Goal: Task Accomplishment & Management: Complete application form

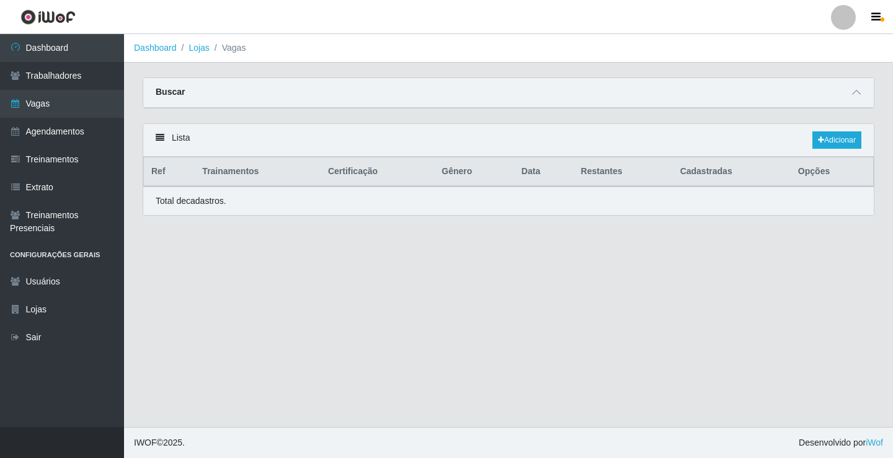
click at [84, 106] on link "Vagas" at bounding box center [62, 104] width 124 height 28
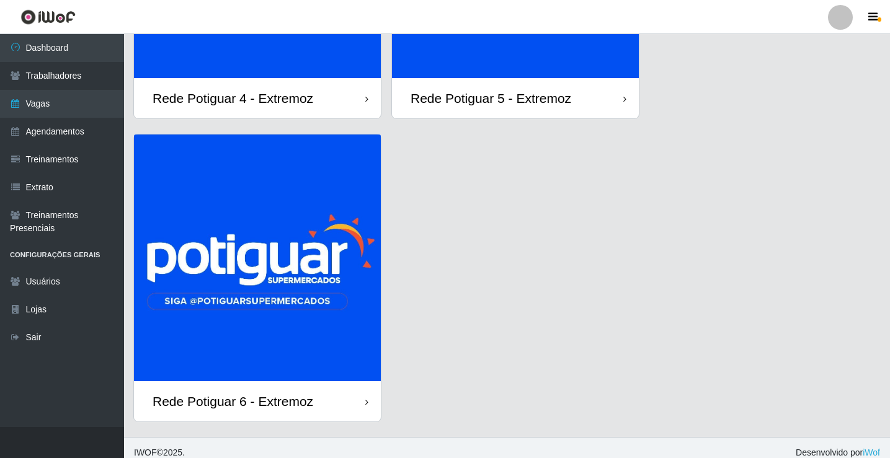
scroll to position [248, 0]
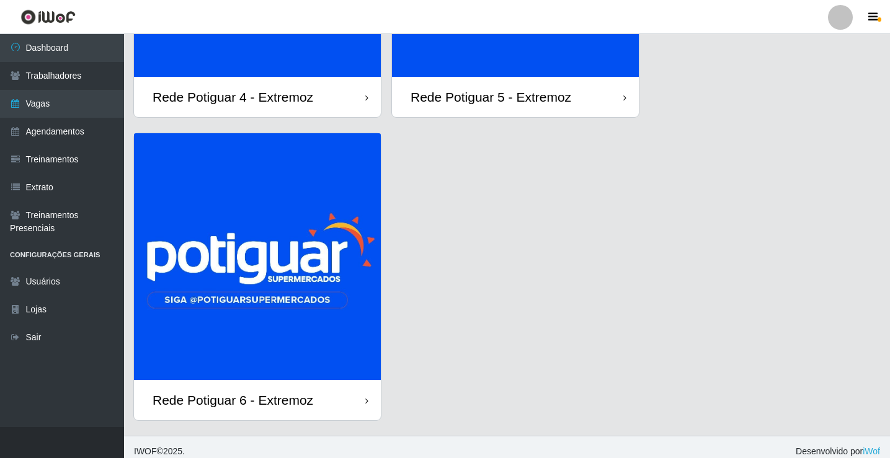
click at [289, 301] on img at bounding box center [257, 256] width 247 height 247
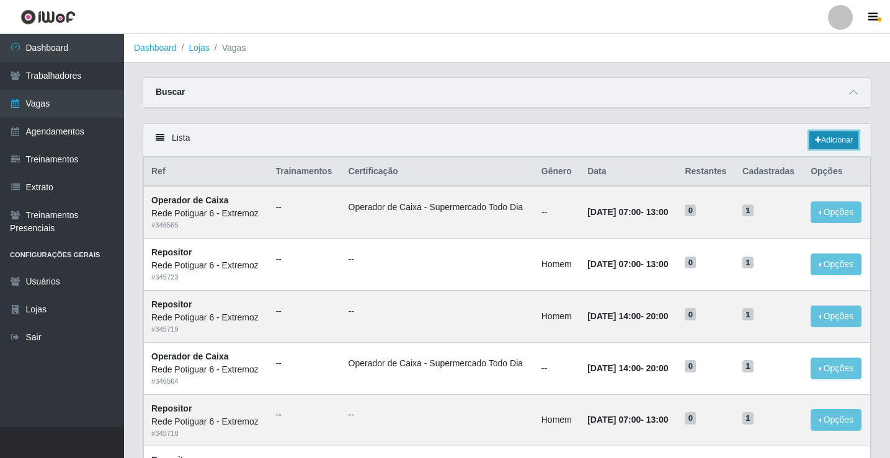
click at [830, 143] on link "Adicionar" at bounding box center [833, 139] width 49 height 17
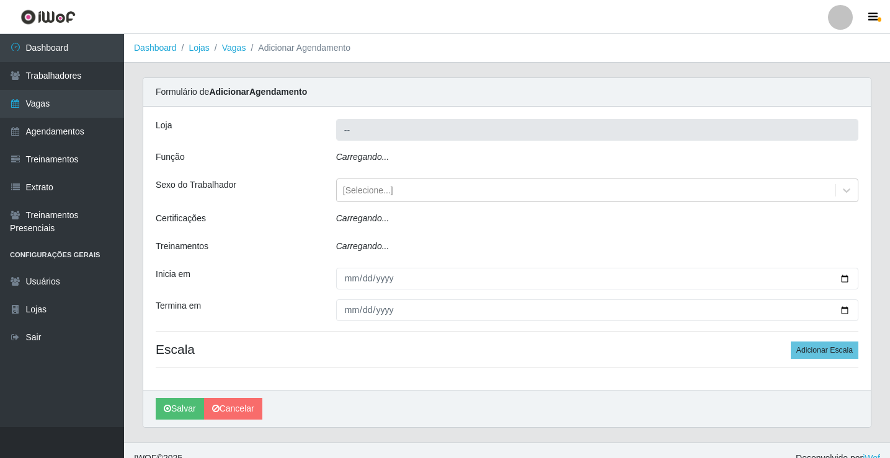
type input "Rede Potiguar 6 - Extremoz"
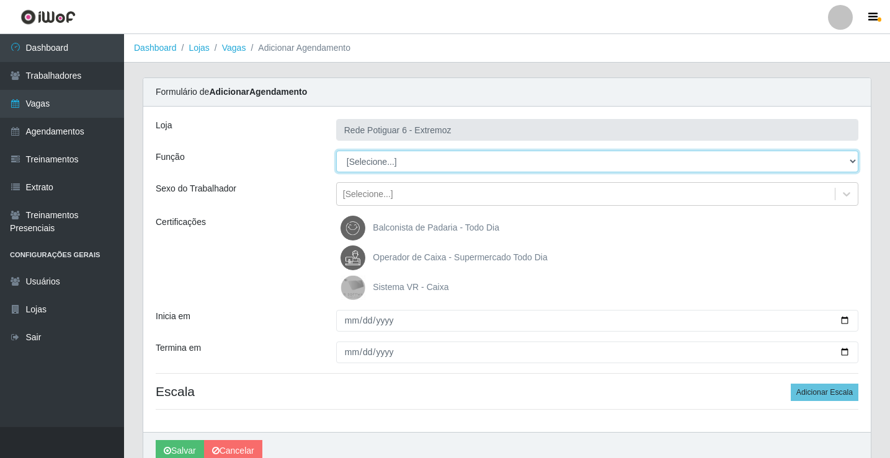
click at [397, 164] on select "[Selecione...] ASG Balconista Embalador Operador de Caixa Operador de Caixa + O…" at bounding box center [597, 162] width 522 height 22
select select "22"
click at [336, 151] on select "[Selecione...] ASG Balconista Embalador Operador de Caixa Operador de Caixa + O…" at bounding box center [597, 162] width 522 height 22
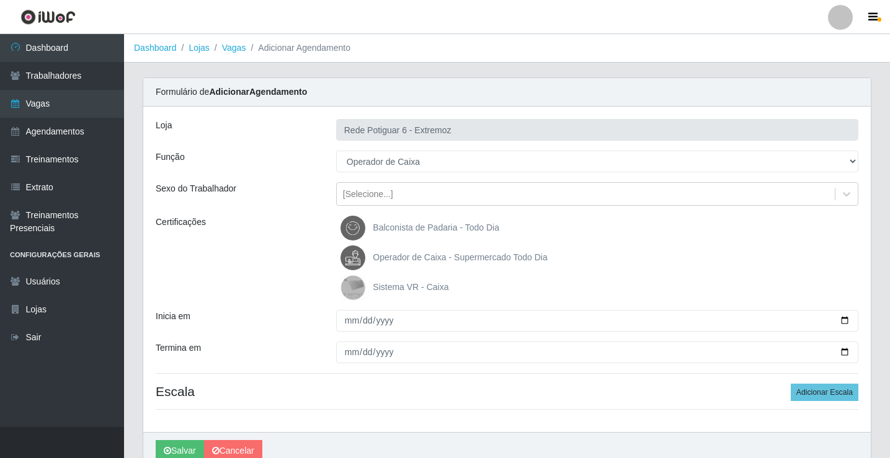
click at [409, 261] on span "Operador de Caixa - Supermercado Todo Dia" at bounding box center [460, 257] width 174 height 10
click at [0, 0] on input "Operador de Caixa - Supermercado Todo Dia" at bounding box center [0, 0] width 0 height 0
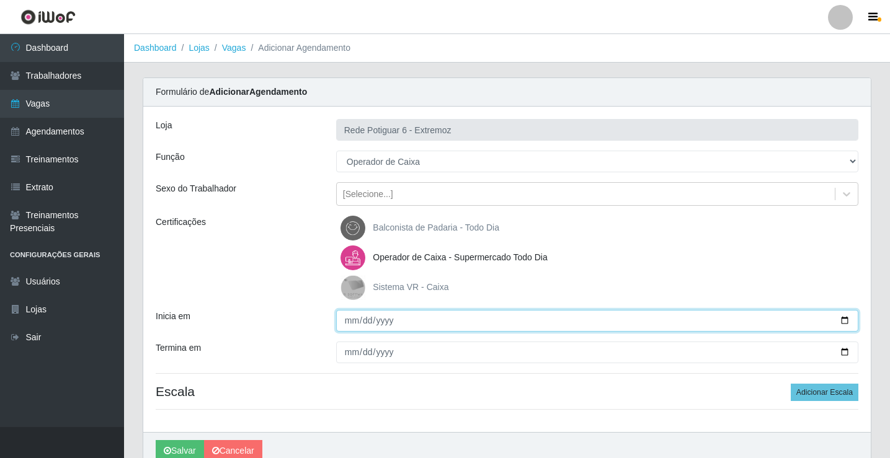
click at [348, 319] on input "Inicia em" at bounding box center [597, 321] width 522 height 22
type input "[DATE]"
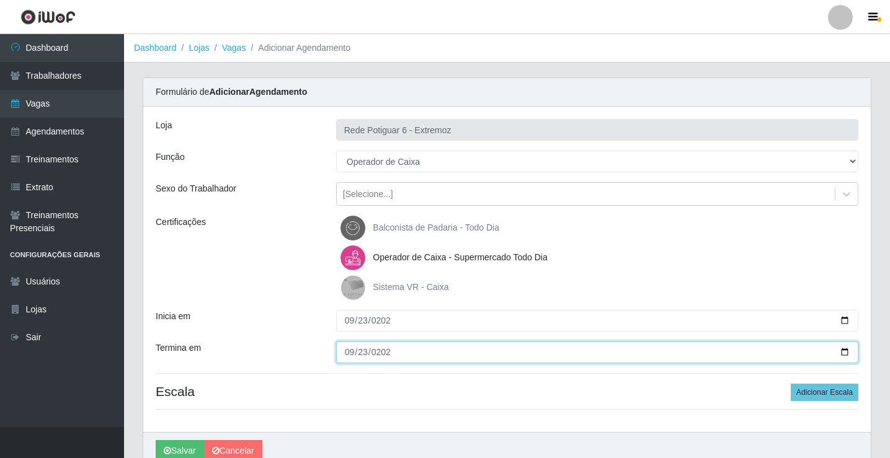
type input "[DATE]"
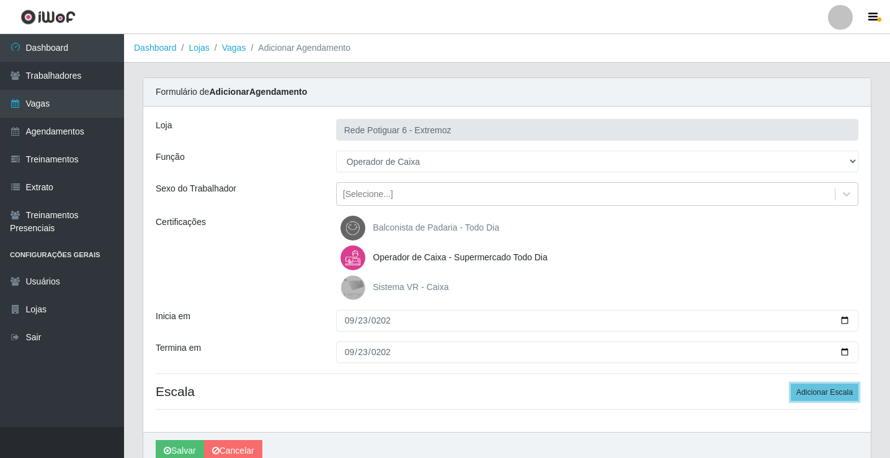
click at [791, 384] on button "Adicionar Escala" at bounding box center [825, 392] width 68 height 17
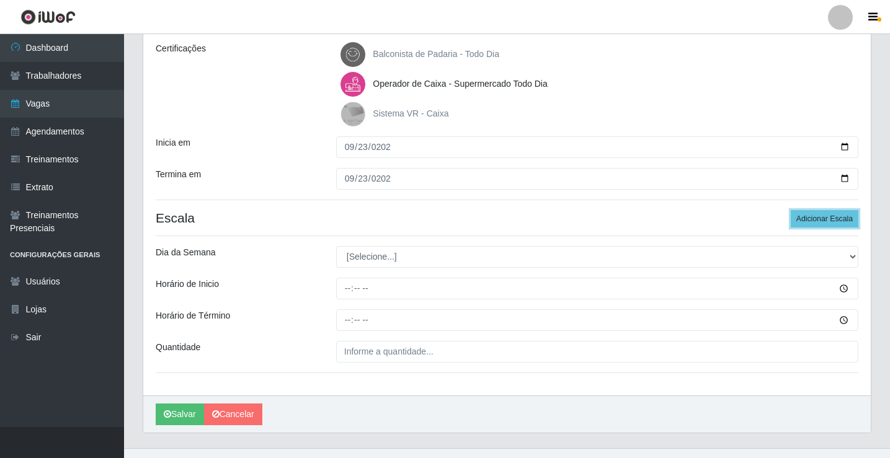
scroll to position [186, 0]
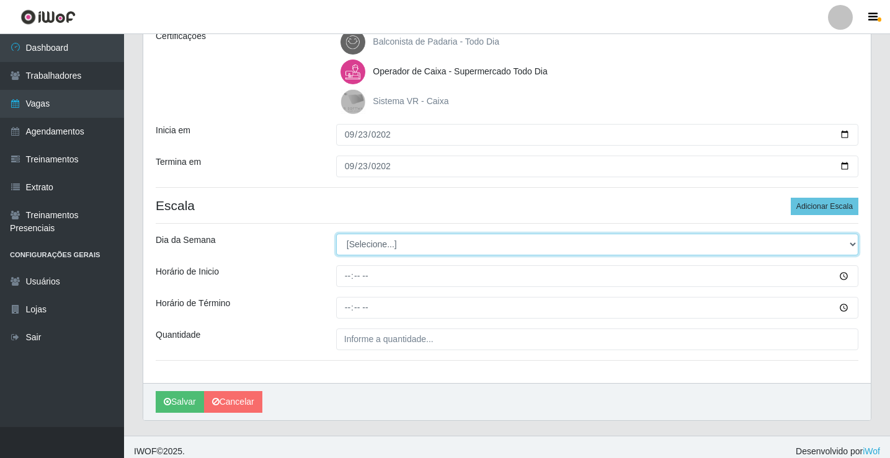
click at [386, 239] on select "[Selecione...] Segunda Terça Quarta Quinta Sexta Sábado Domingo" at bounding box center [597, 245] width 522 height 22
select select "2"
click at [336, 234] on select "[Selecione...] Segunda Terça Quarta Quinta Sexta Sábado Domingo" at bounding box center [597, 245] width 522 height 22
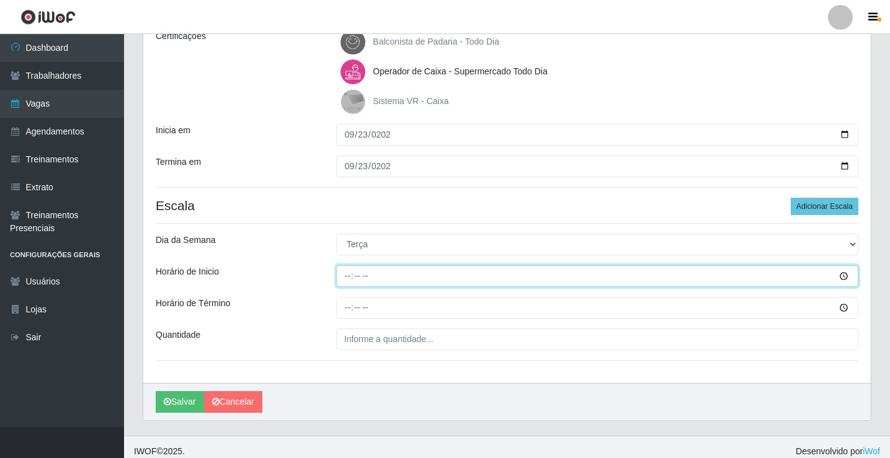
click at [347, 278] on input "Horário de Inicio" at bounding box center [597, 276] width 522 height 22
type input "14:00"
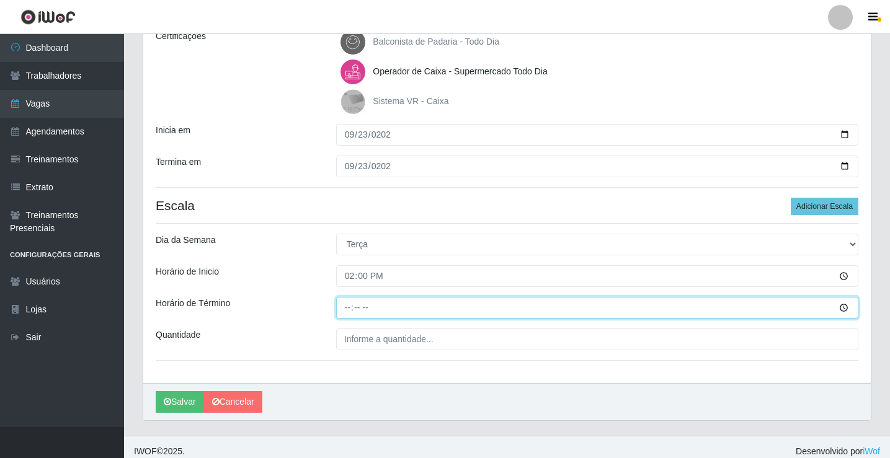
type input "20:00"
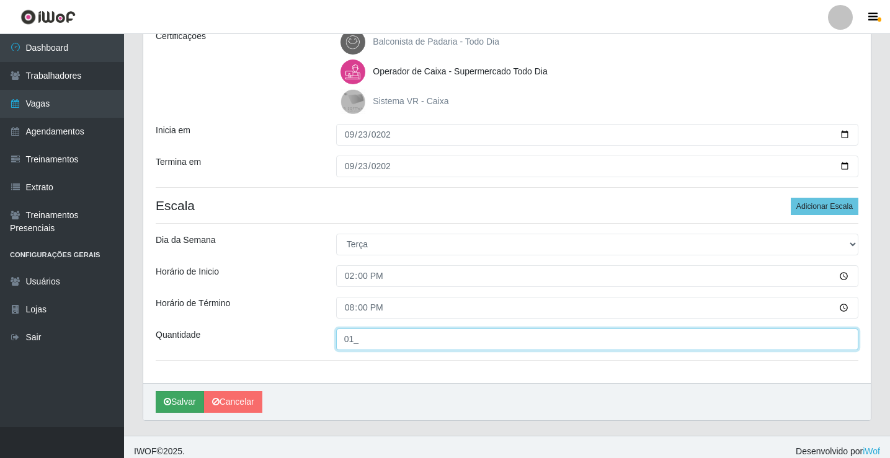
type input "01_"
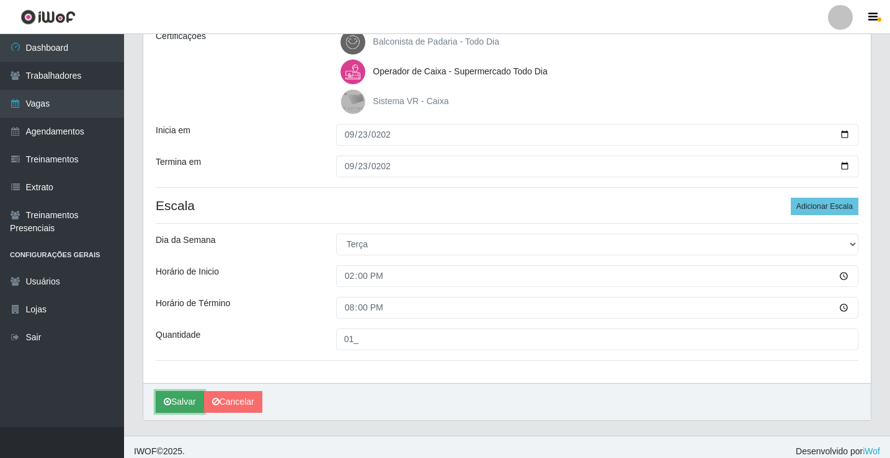
click at [184, 401] on button "Salvar" at bounding box center [180, 402] width 48 height 22
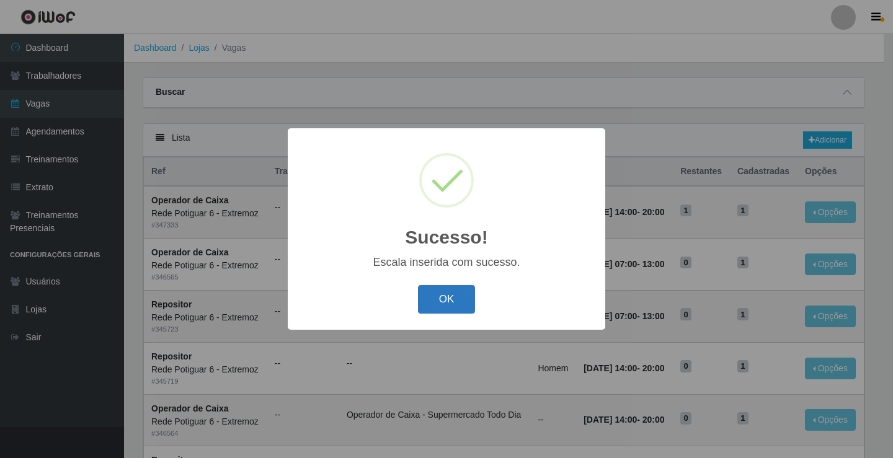
click at [443, 300] on button "OK" at bounding box center [447, 299] width 58 height 29
